Goal: Transaction & Acquisition: Book appointment/travel/reservation

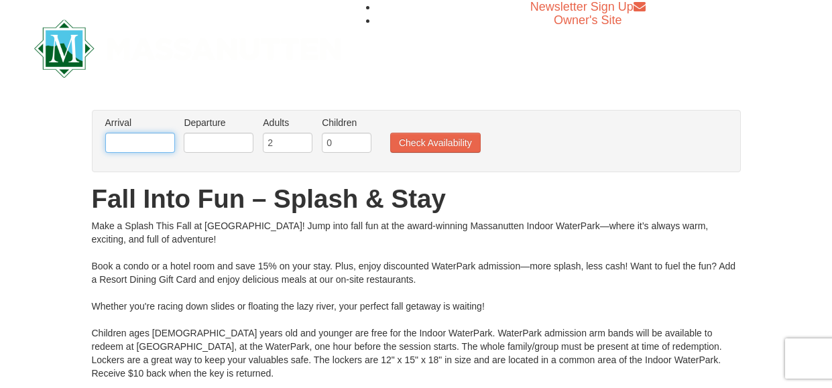
click at [140, 141] on input "text" at bounding box center [140, 143] width 70 height 20
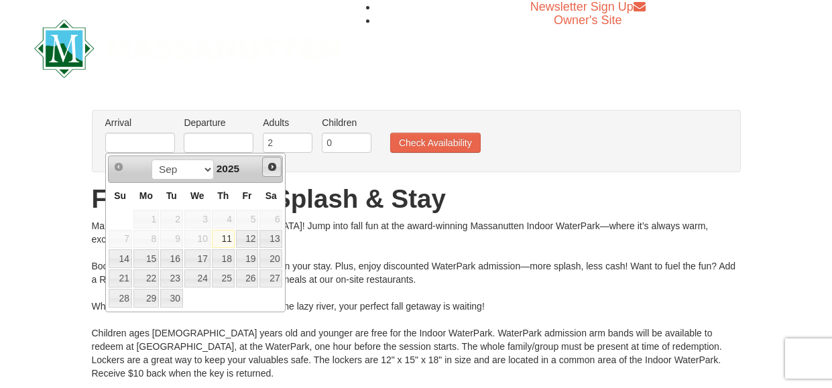
click at [270, 166] on span "Next" at bounding box center [272, 167] width 11 height 11
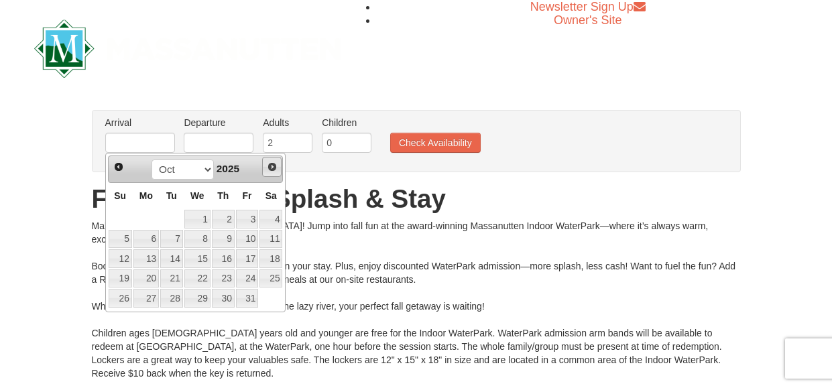
click at [270, 166] on span "Next" at bounding box center [272, 167] width 11 height 11
click at [217, 277] on link "20" at bounding box center [223, 278] width 23 height 19
type input "[DATE]"
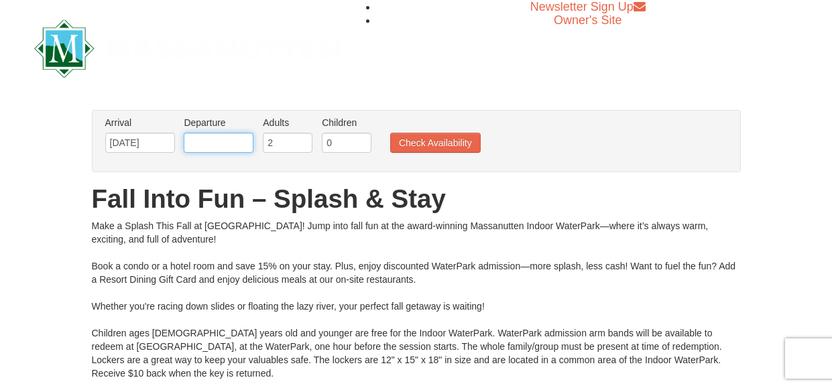
click at [204, 148] on input "text" at bounding box center [219, 143] width 70 height 20
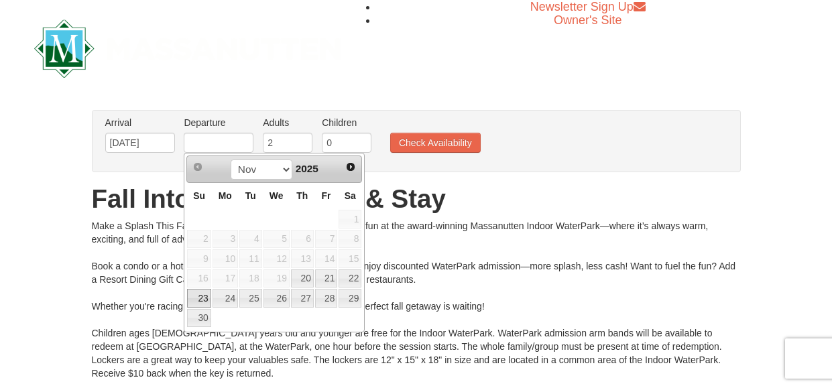
click at [196, 297] on link "23" at bounding box center [198, 298] width 23 height 19
type input "[DATE]"
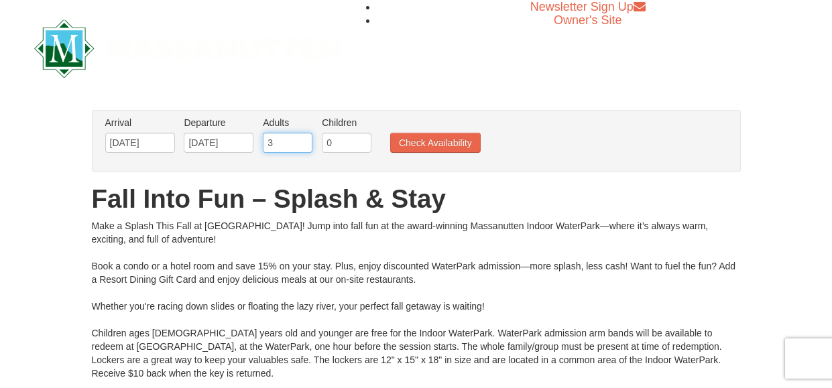
click at [303, 137] on input "3" at bounding box center [288, 143] width 50 height 20
type input "4"
click at [303, 137] on input "4" at bounding box center [288, 143] width 50 height 20
click at [337, 137] on input "0" at bounding box center [347, 143] width 50 height 20
click at [363, 146] on input "0" at bounding box center [347, 143] width 50 height 20
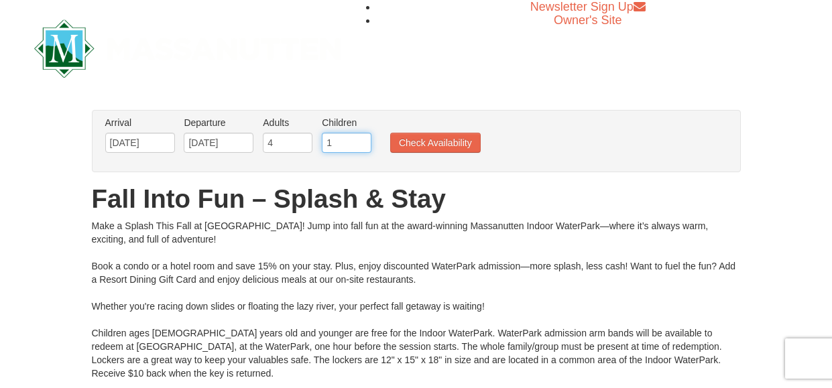
click at [363, 140] on input "1" at bounding box center [347, 143] width 50 height 20
type input "2"
click at [363, 140] on input "2" at bounding box center [347, 143] width 50 height 20
click at [417, 146] on button "Check Availability" at bounding box center [435, 143] width 90 height 20
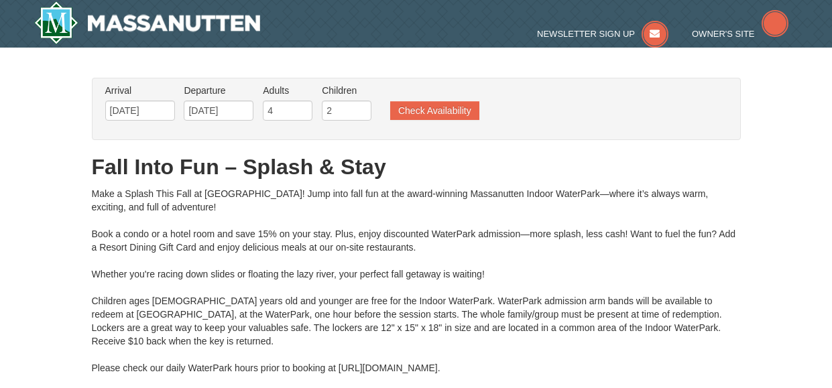
type input "[DATE]"
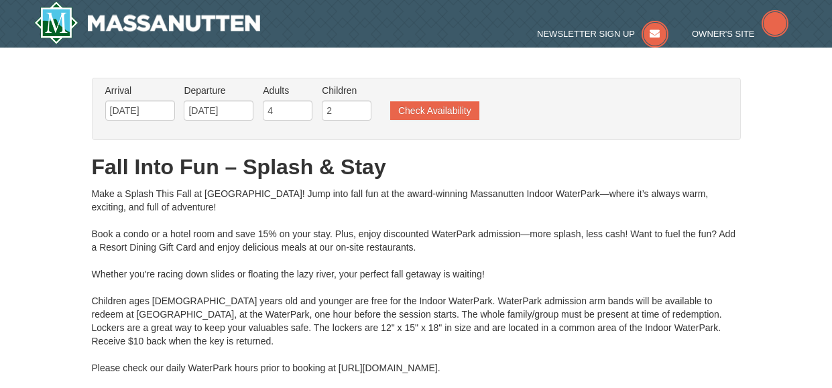
type input "[DATE]"
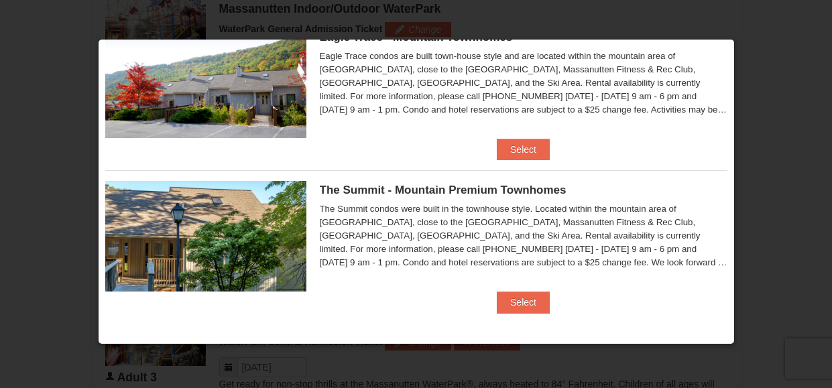
scroll to position [637, 0]
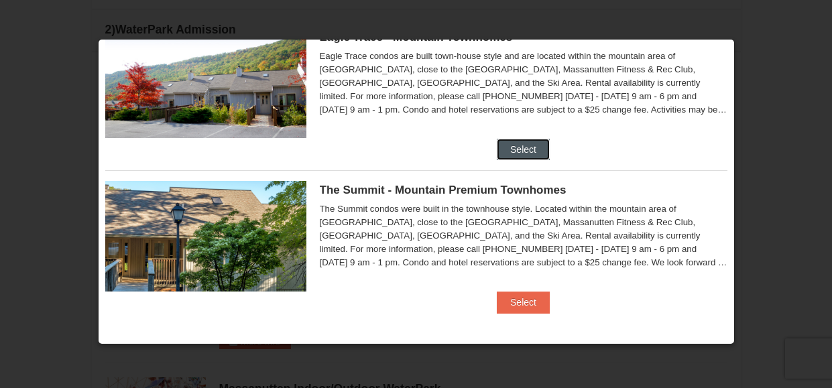
click at [516, 151] on button "Select" at bounding box center [523, 149] width 53 height 21
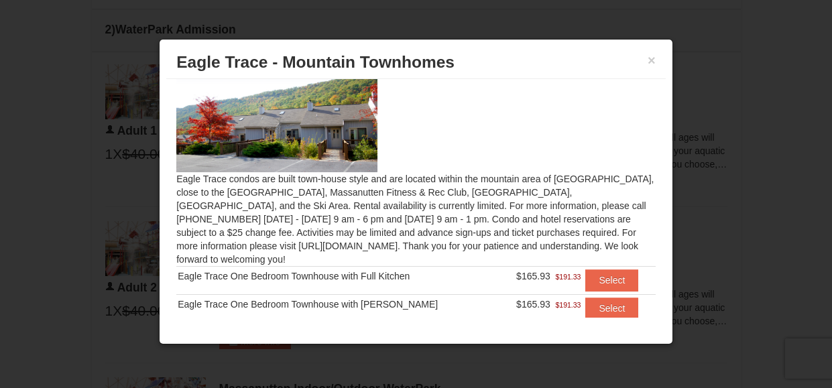
scroll to position [54, 0]
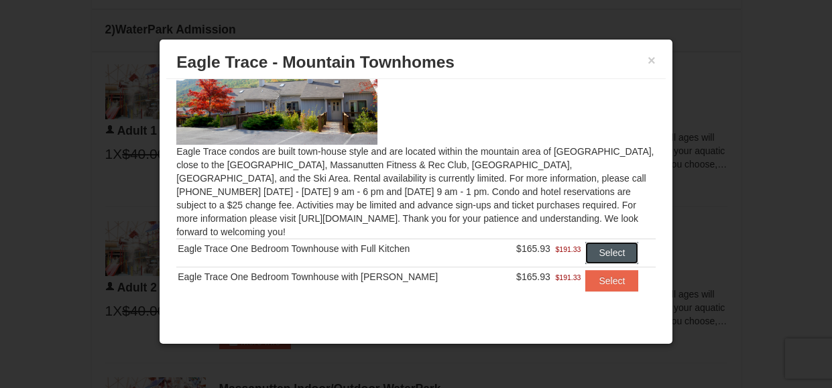
click at [609, 249] on button "Select" at bounding box center [611, 252] width 53 height 21
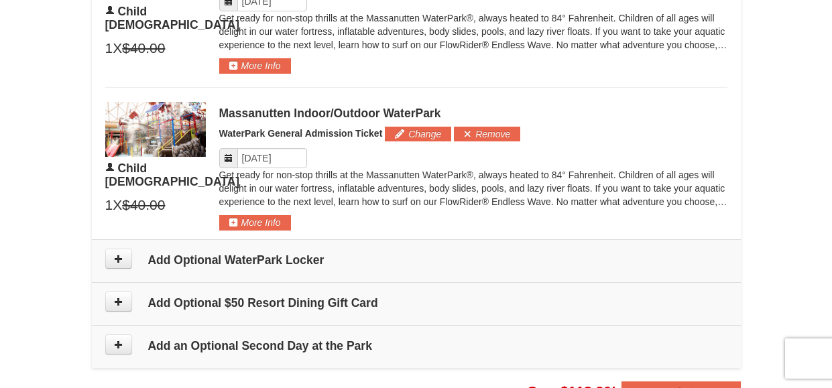
scroll to position [1509, 0]
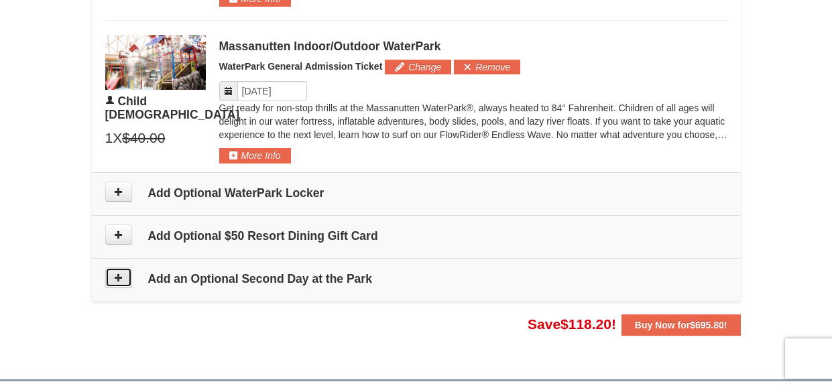
click at [119, 282] on button at bounding box center [118, 277] width 27 height 20
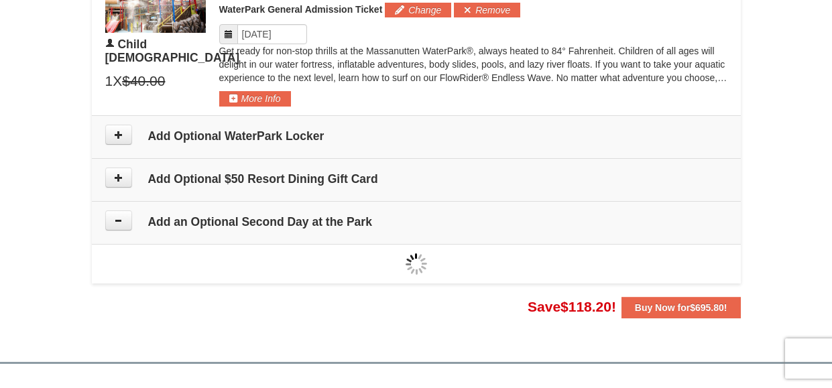
type input "[DATE]"
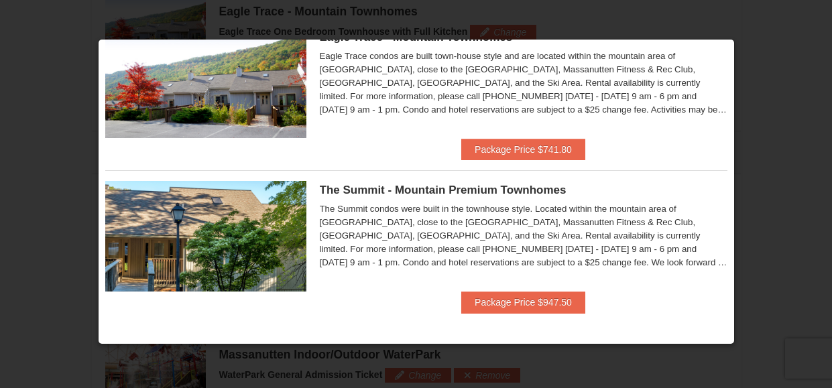
scroll to position [641, 0]
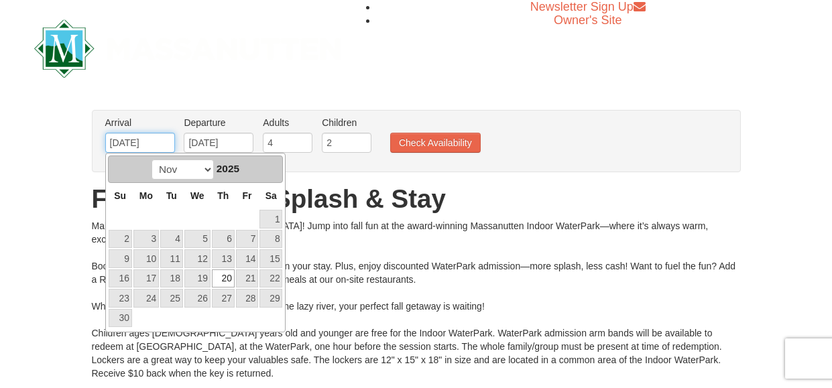
drag, startPoint x: 156, startPoint y: 147, endPoint x: 111, endPoint y: 140, distance: 44.7
click at [111, 140] on input "[DATE]" at bounding box center [140, 143] width 70 height 20
click at [198, 300] on link "26" at bounding box center [197, 298] width 26 height 19
type input "[DATE]"
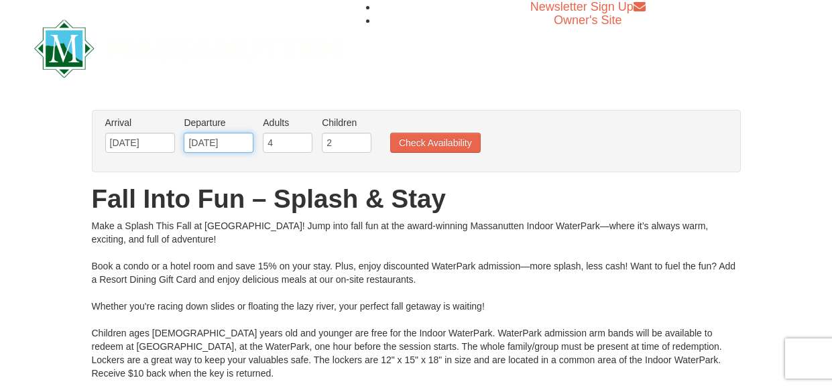
click at [241, 143] on input "[DATE]" at bounding box center [219, 143] width 70 height 20
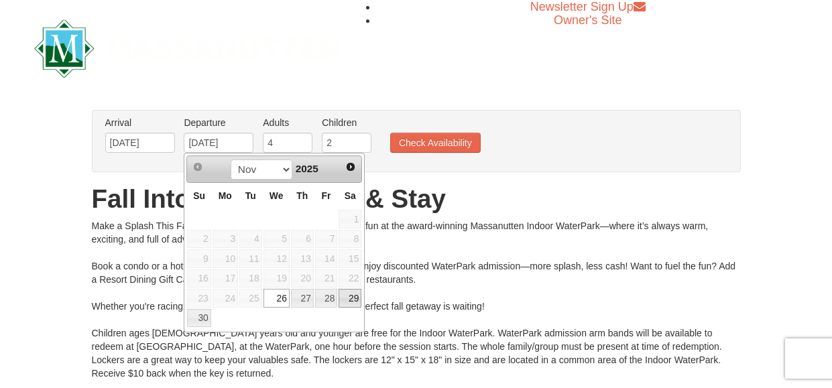
click at [345, 298] on link "29" at bounding box center [349, 298] width 23 height 19
type input "11/29/2025"
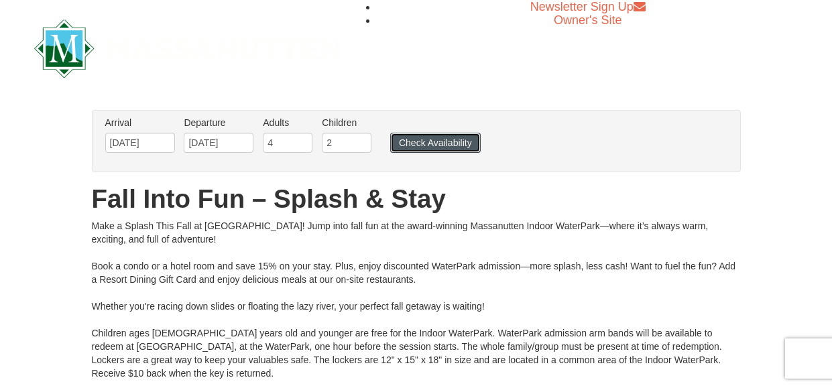
click at [438, 143] on button "Check Availability" at bounding box center [435, 143] width 90 height 20
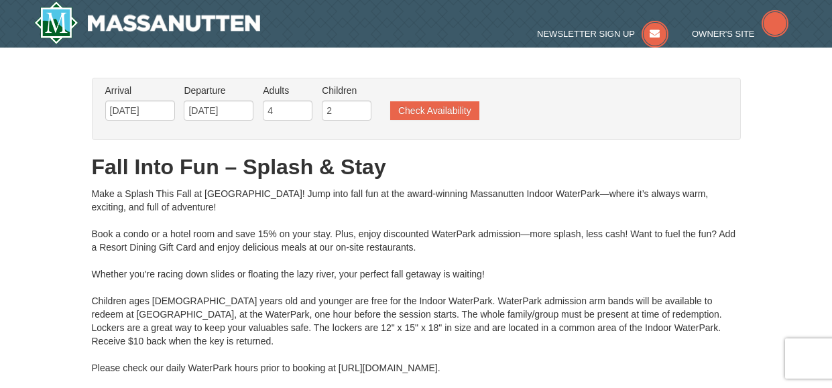
type input "11/27/2025"
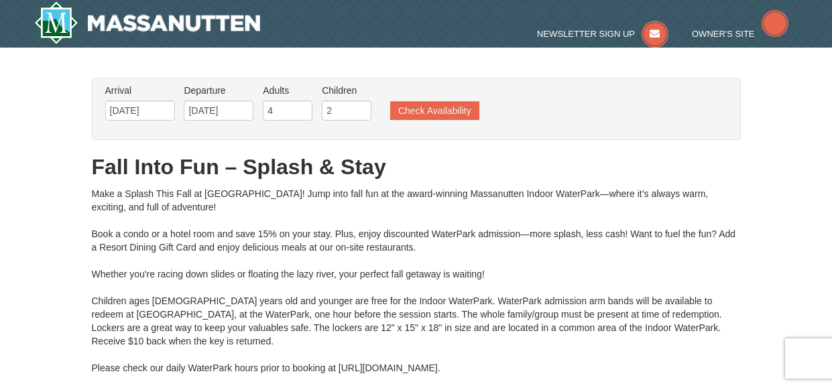
type input "11/27/2025"
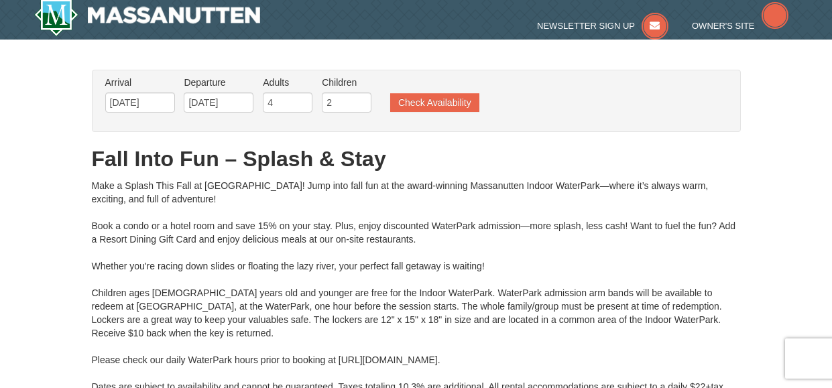
type input "11/29/2025"
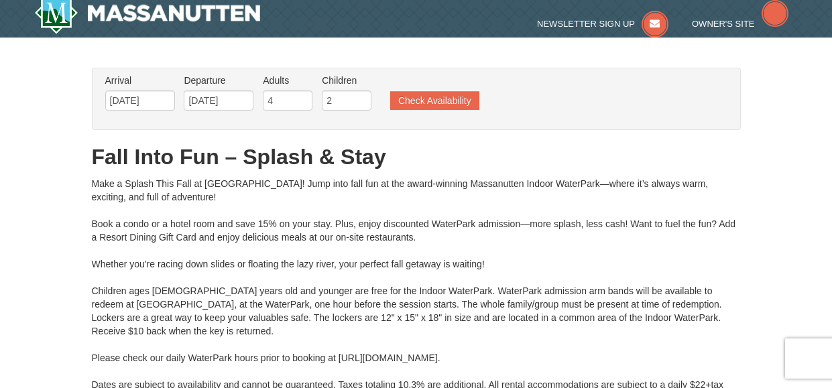
type input "11/29/2025"
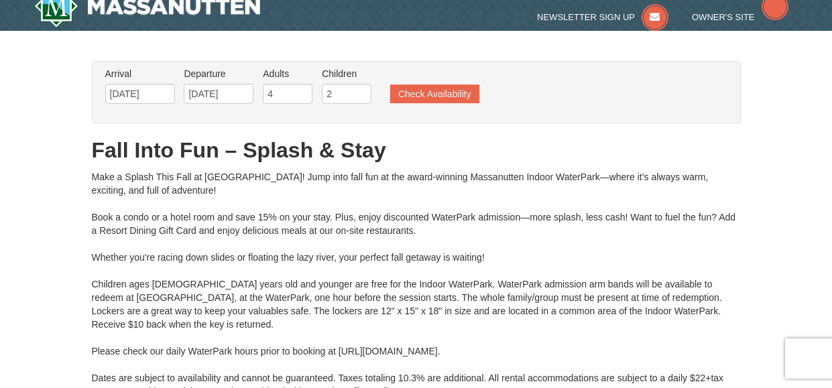
type input "11/29/2025"
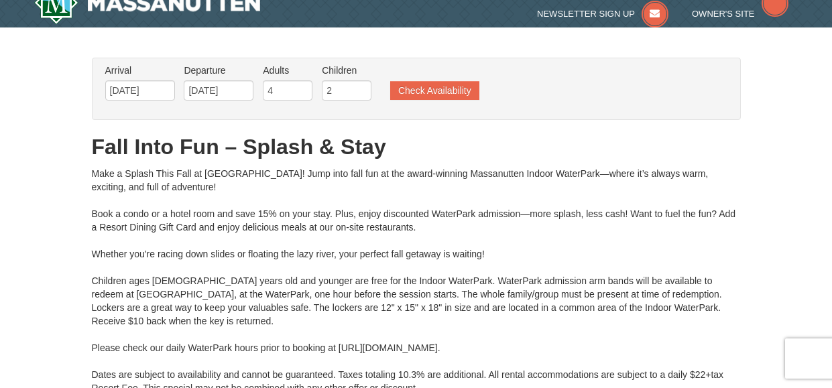
type input "11/29/2025"
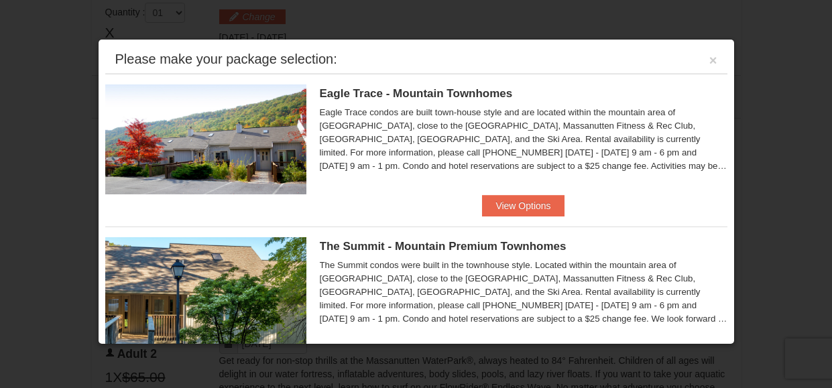
scroll to position [56, 0]
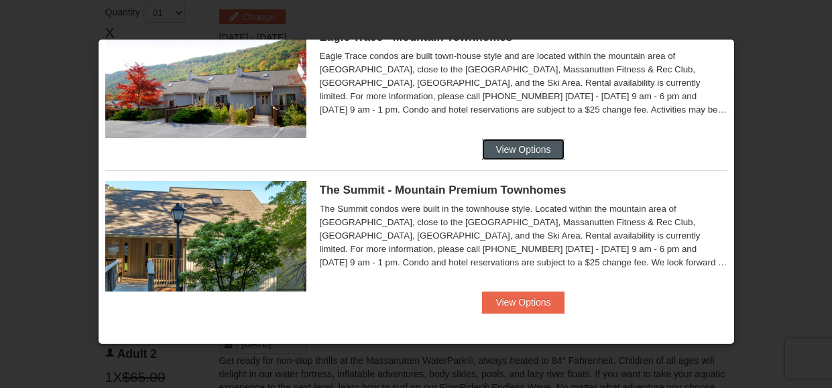
click at [505, 158] on button "View Options" at bounding box center [523, 149] width 82 height 21
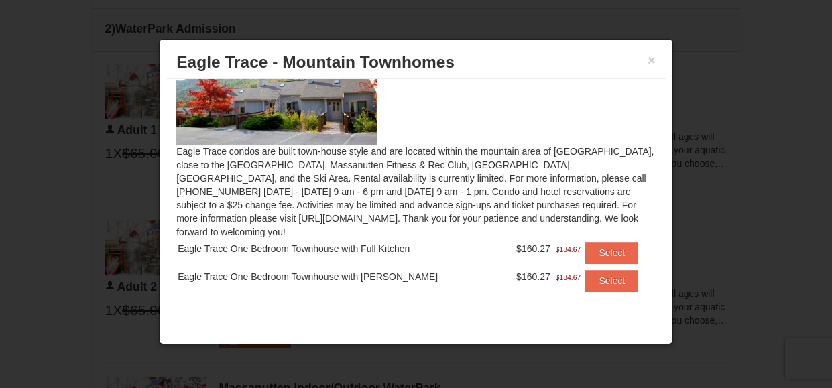
scroll to position [7, 0]
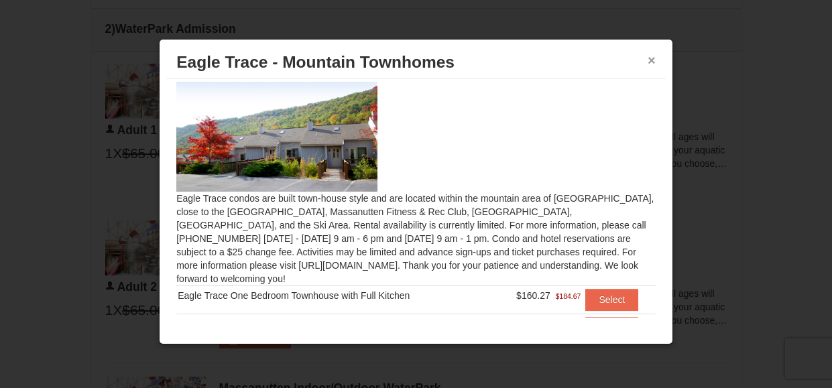
click at [654, 62] on button "×" at bounding box center [651, 60] width 8 height 13
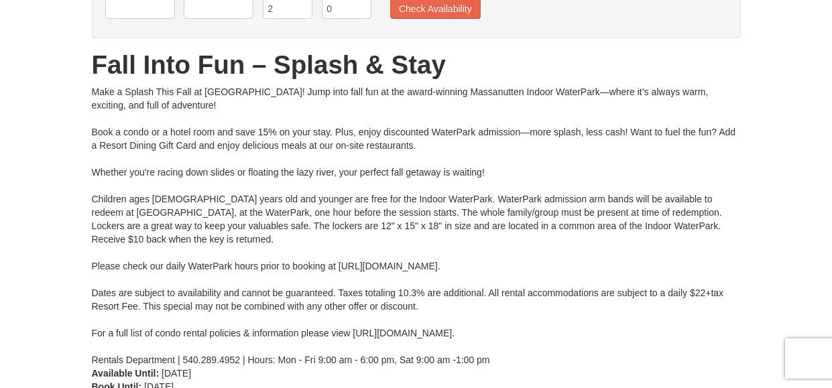
scroll to position [67, 0]
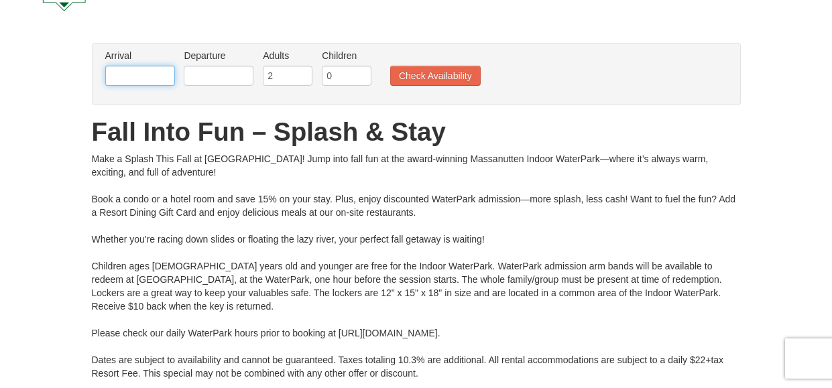
click at [137, 76] on input "text" at bounding box center [140, 76] width 70 height 20
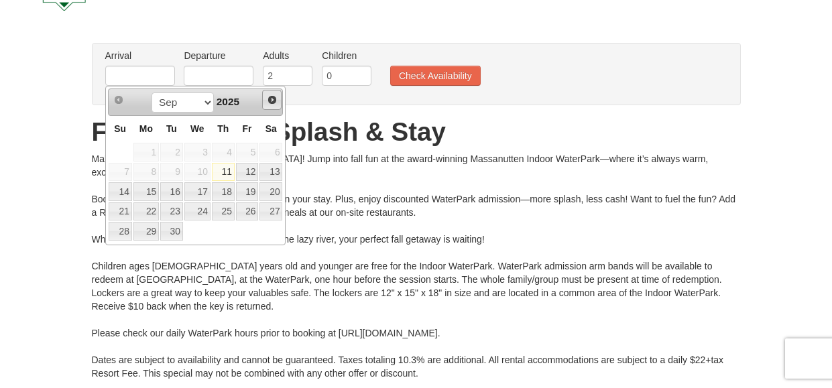
click at [269, 99] on span "Next" at bounding box center [272, 100] width 11 height 11
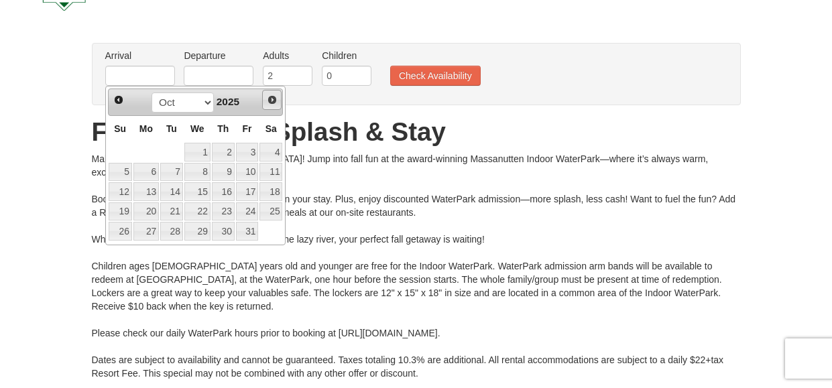
click at [272, 101] on span "Next" at bounding box center [272, 100] width 11 height 11
click at [223, 173] on link "6" at bounding box center [223, 172] width 23 height 19
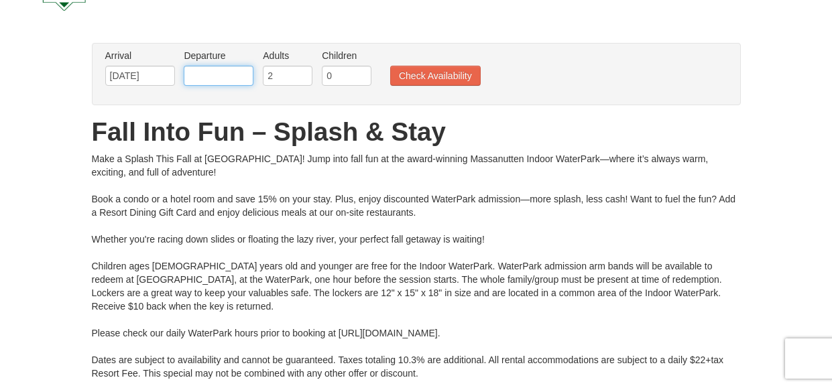
click at [242, 77] on input "text" at bounding box center [219, 76] width 70 height 20
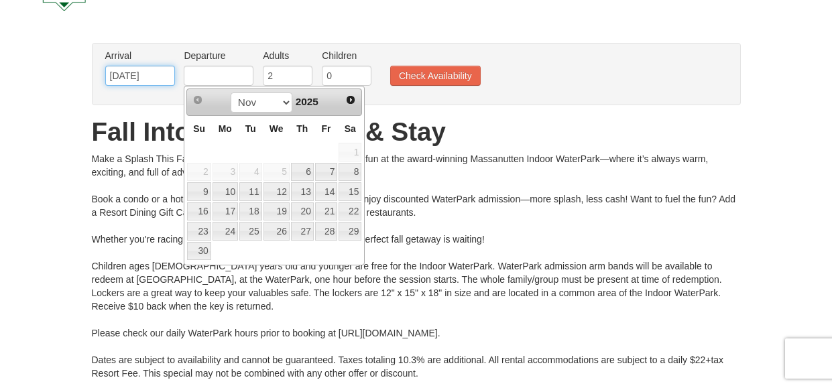
click at [137, 83] on input "11/06/2025" at bounding box center [140, 76] width 70 height 20
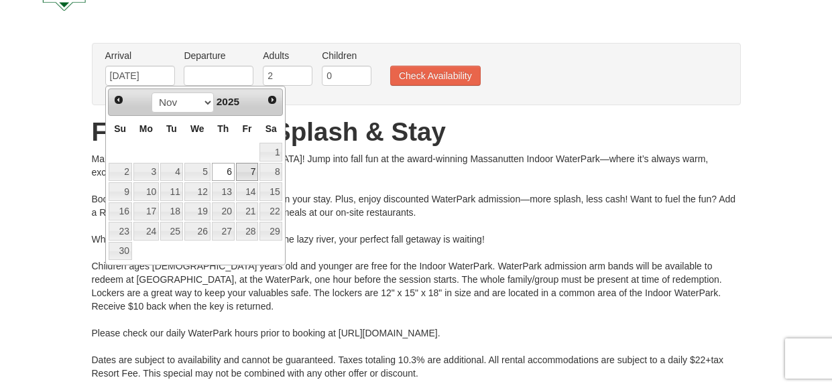
click at [252, 171] on link "7" at bounding box center [247, 172] width 23 height 19
type input "11/07/2025"
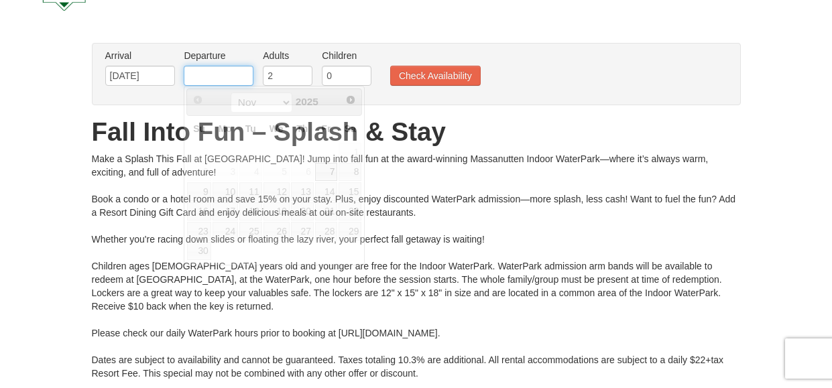
click at [244, 82] on input "text" at bounding box center [219, 76] width 70 height 20
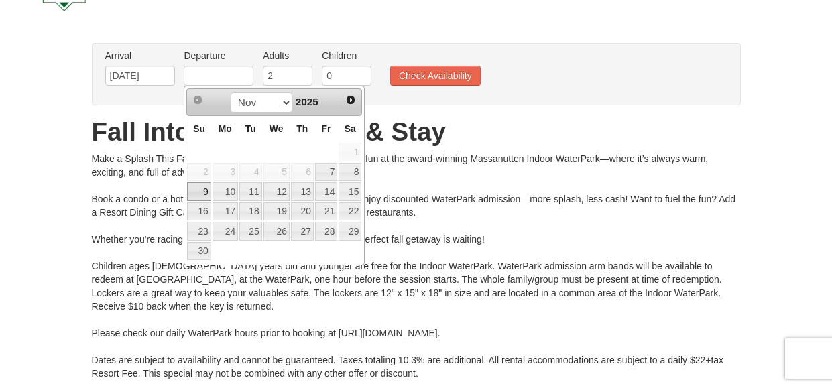
click at [202, 190] on link "9" at bounding box center [198, 191] width 23 height 19
type input "[DATE]"
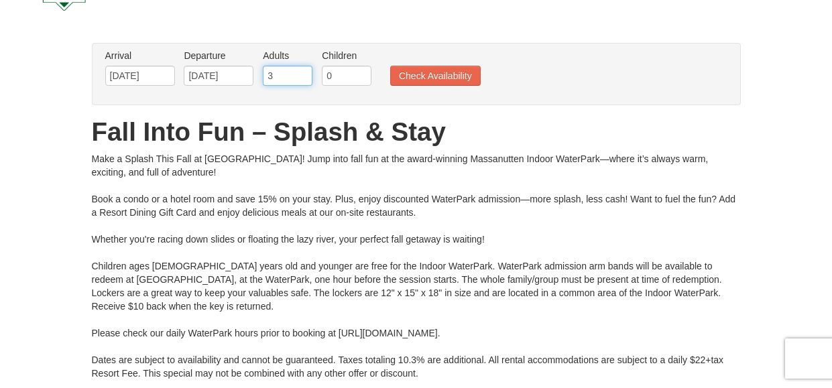
click at [303, 72] on input "3" at bounding box center [288, 76] width 50 height 20
type input "4"
click at [303, 72] on input "4" at bounding box center [288, 76] width 50 height 20
click at [341, 80] on input "0" at bounding box center [347, 76] width 50 height 20
click at [361, 71] on input "1" at bounding box center [347, 76] width 50 height 20
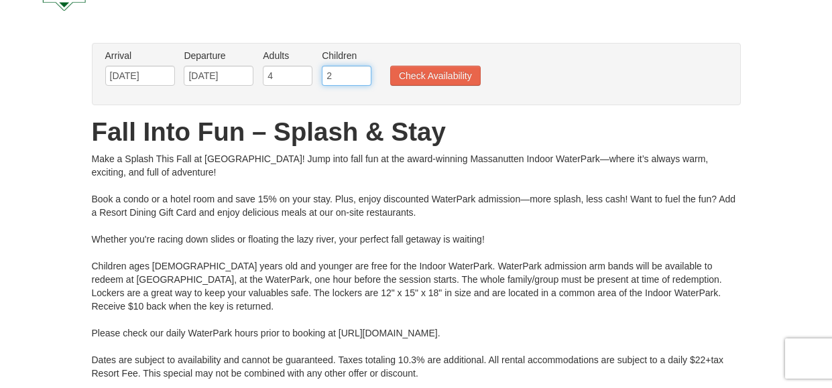
type input "2"
click at [361, 71] on input "2" at bounding box center [347, 76] width 50 height 20
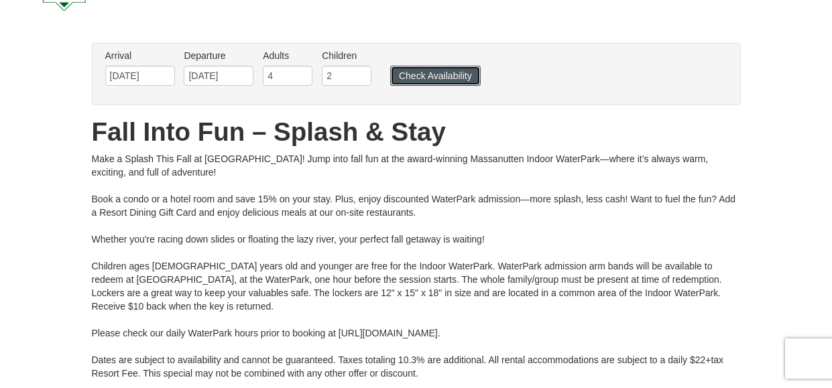
click at [414, 78] on button "Check Availability" at bounding box center [435, 76] width 90 height 20
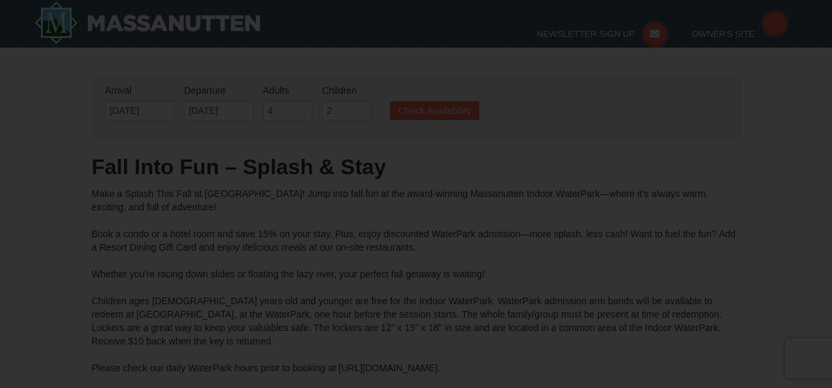
type input "[DATE]"
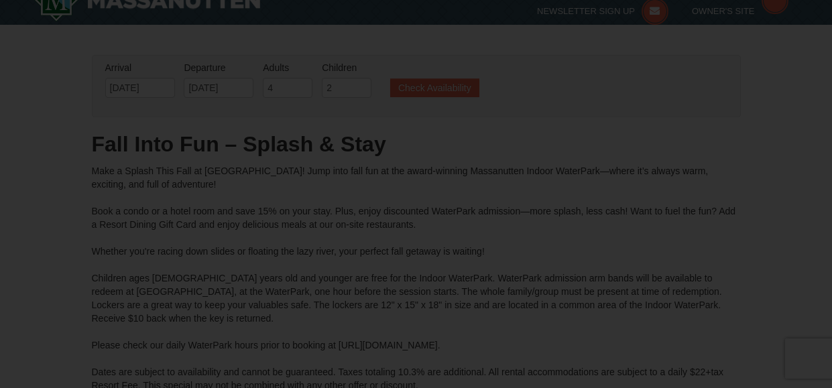
type input "[DATE]"
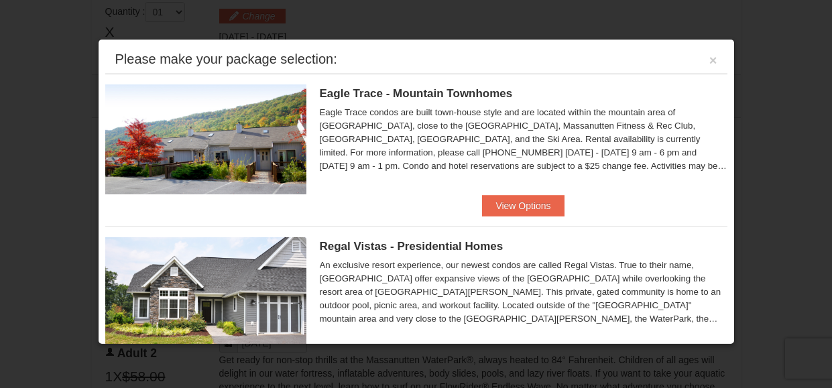
scroll to position [67, 0]
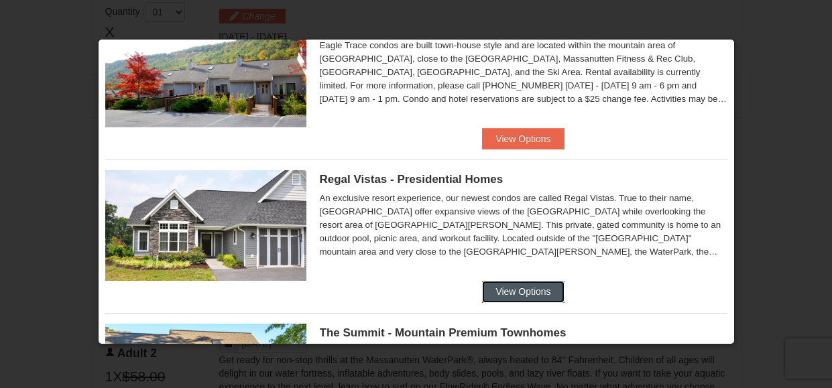
click at [509, 290] on button "View Options" at bounding box center [523, 291] width 82 height 21
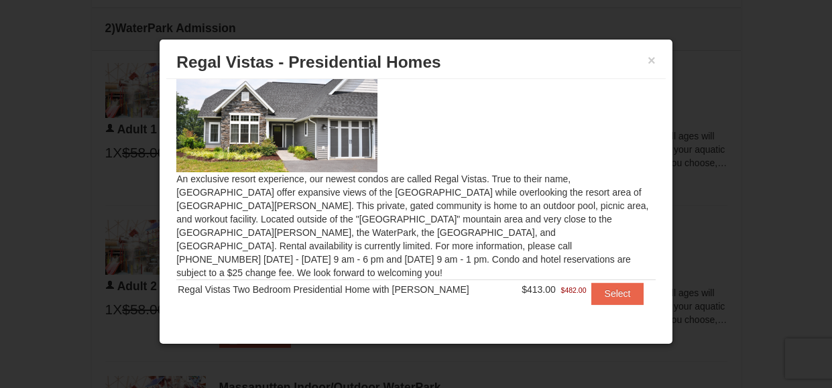
scroll to position [706, 0]
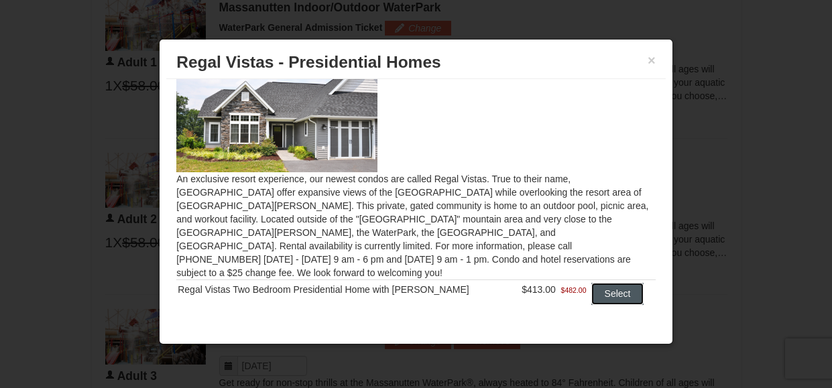
click at [604, 284] on button "Select" at bounding box center [617, 293] width 53 height 21
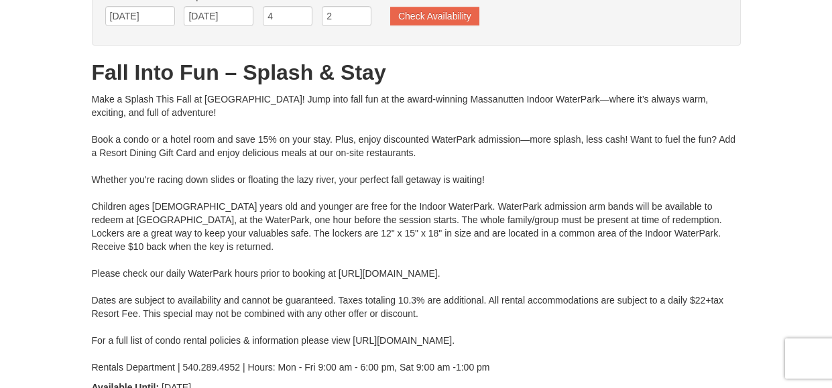
scroll to position [0, 0]
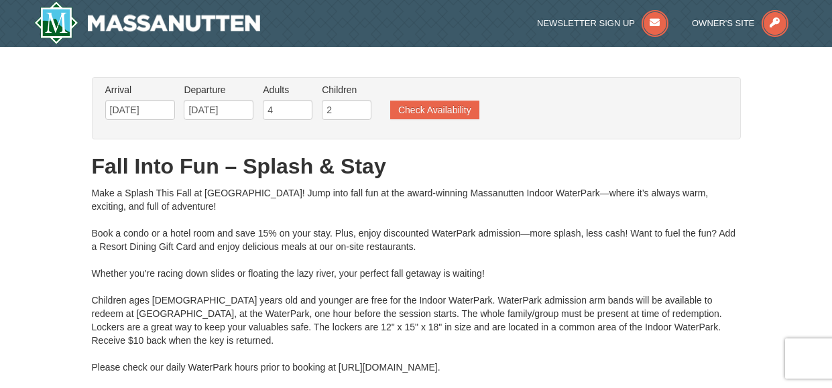
click at [460, 153] on h1 "Fall Into Fun – Splash & Stay" at bounding box center [416, 166] width 649 height 27
click at [458, 170] on h1 "Fall Into Fun – Splash & Stay" at bounding box center [416, 166] width 649 height 27
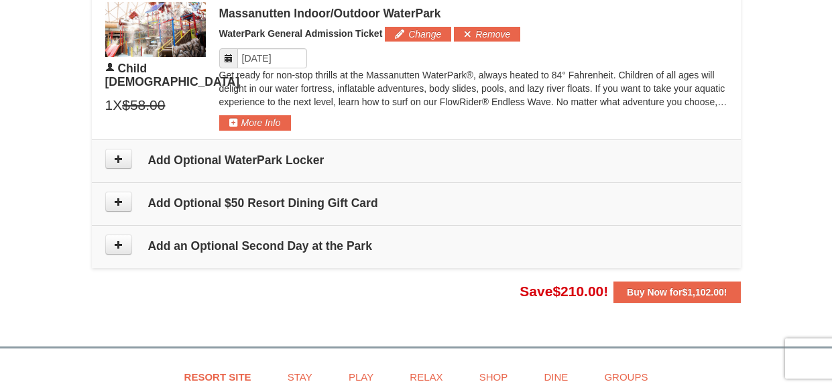
scroll to position [1676, 0]
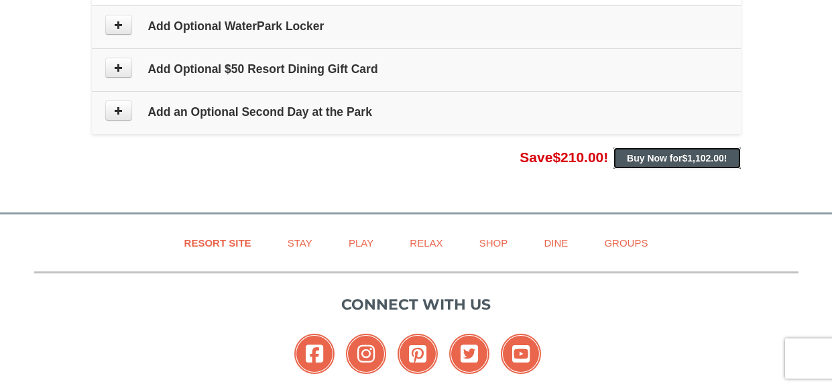
click at [648, 158] on strong "Buy Now for $1,102.00 !" at bounding box center [677, 158] width 100 height 11
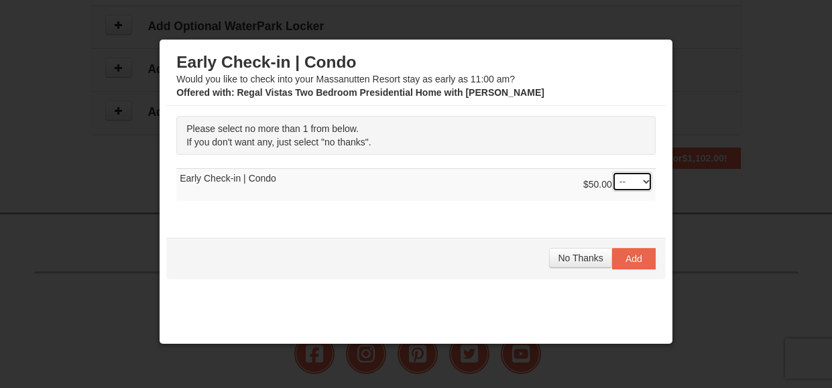
click at [637, 185] on select "-- 01" at bounding box center [632, 182] width 40 height 20
click at [566, 257] on span "No Thanks" at bounding box center [580, 258] width 45 height 11
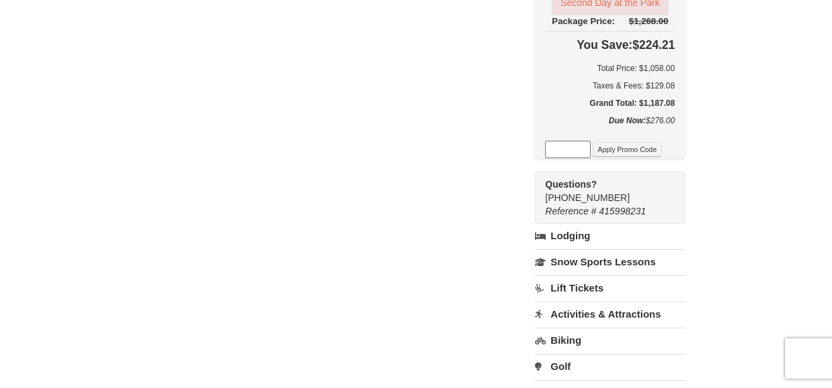
scroll to position [871, 0]
